Goal: Task Accomplishment & Management: Manage account settings

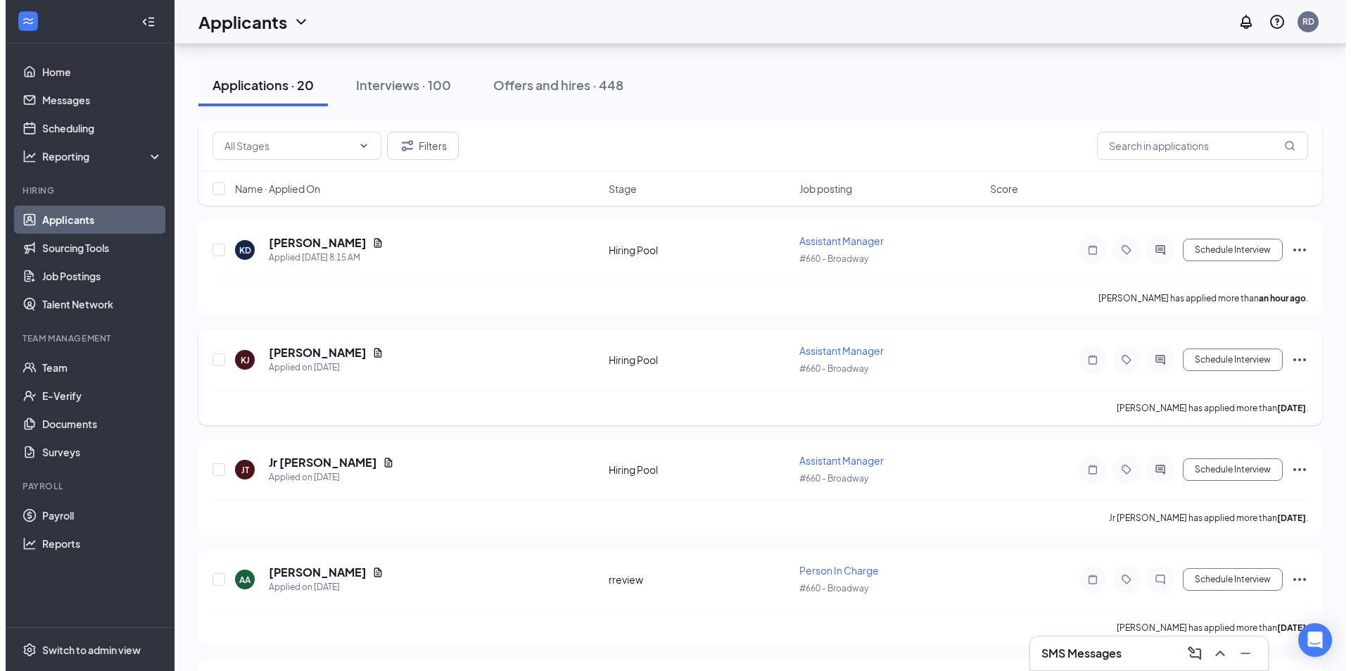
scroll to position [141, 0]
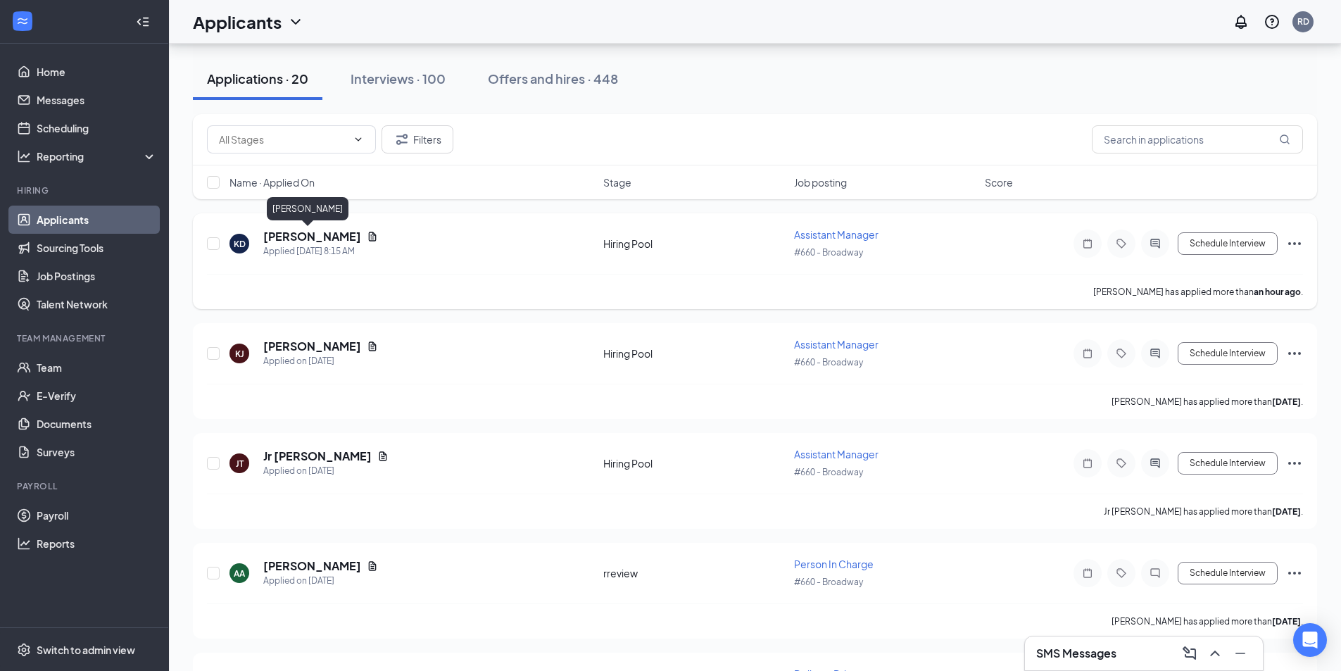
click at [304, 236] on h5 "[PERSON_NAME]" at bounding box center [312, 236] width 98 height 15
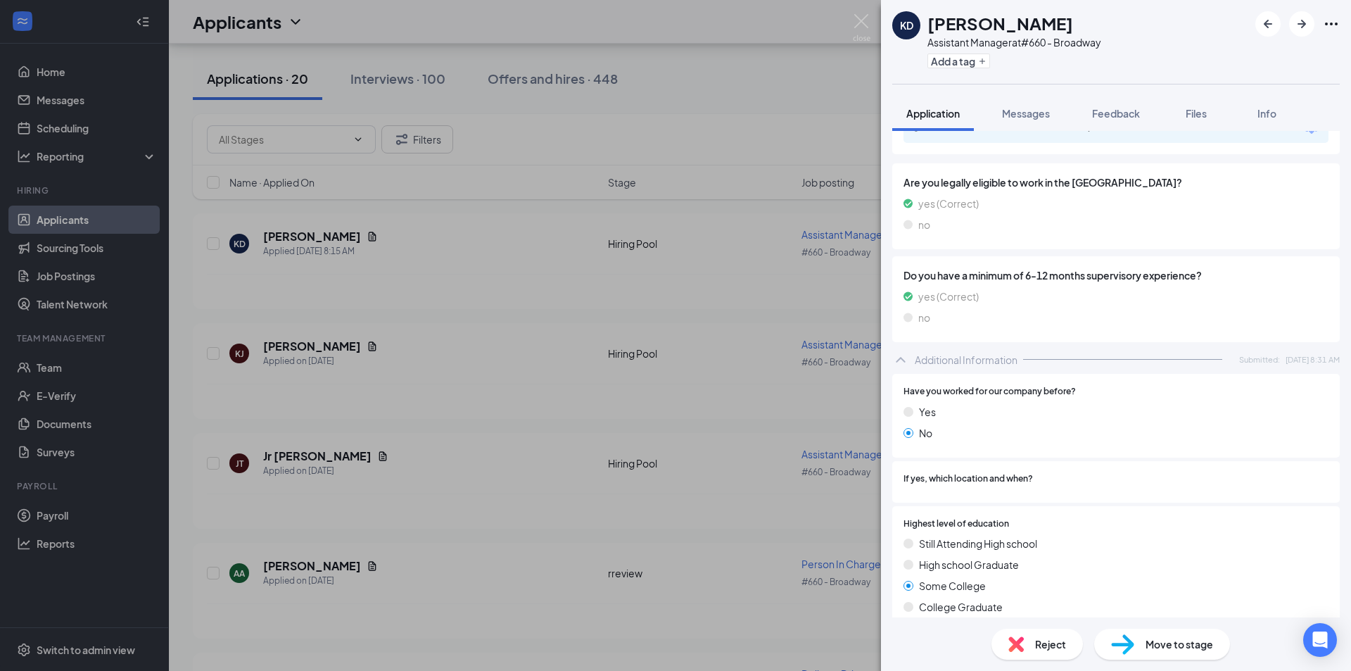
scroll to position [82, 0]
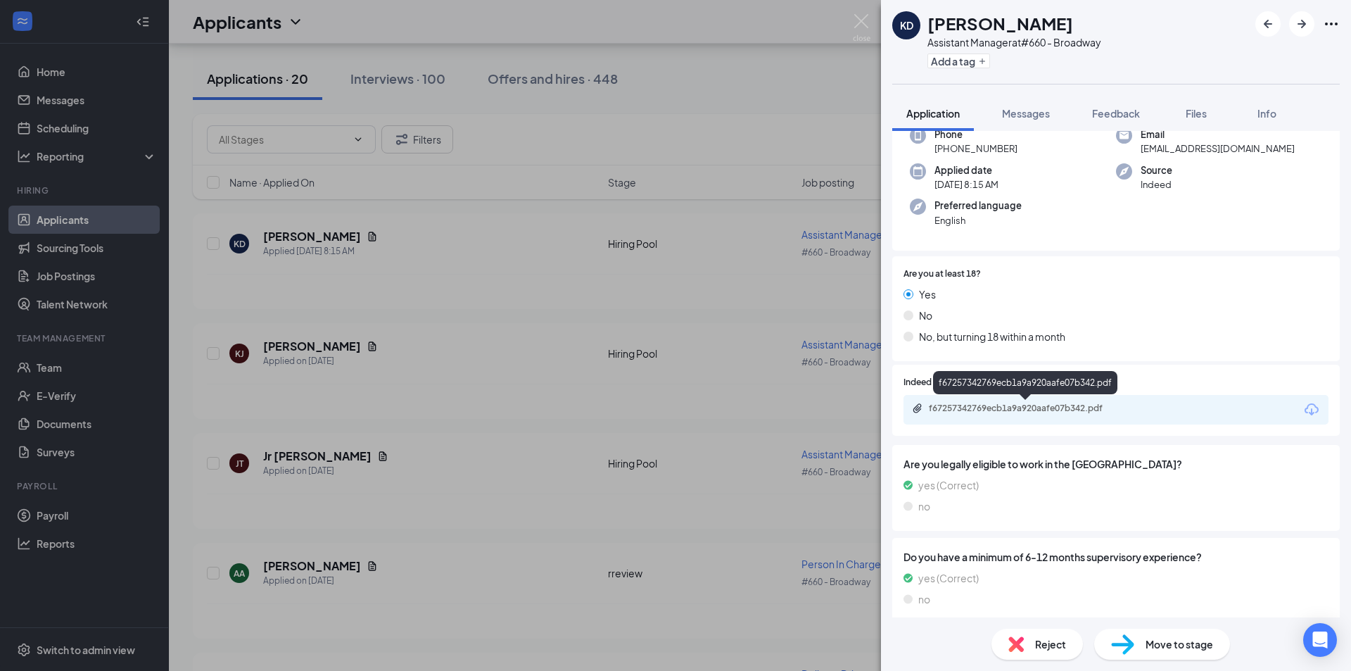
click at [1029, 414] on div "f67257342769ecb1a9a920aafe07b342.pdf" at bounding box center [1026, 409] width 228 height 13
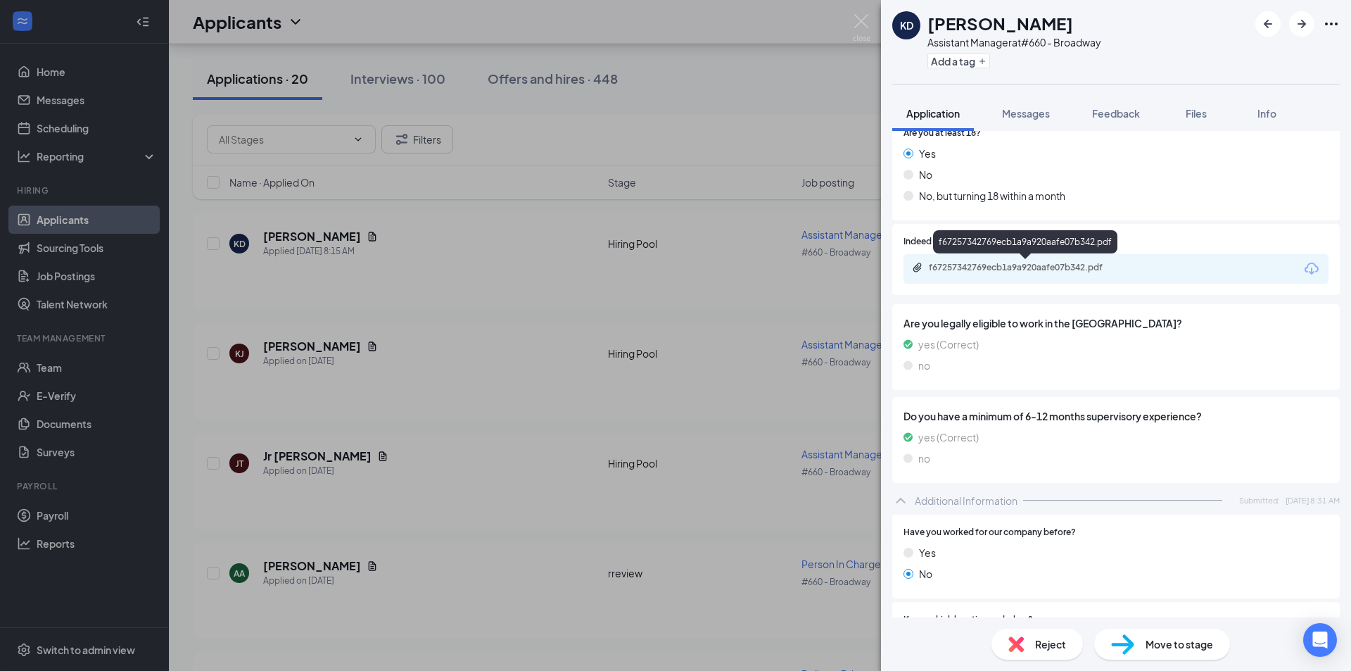
click at [1013, 265] on div "f67257342769ecb1a9a920aafe07b342.pdf" at bounding box center [1027, 267] width 197 height 11
click at [861, 20] on img at bounding box center [862, 27] width 18 height 27
